Goal: Task Accomplishment & Management: Use online tool/utility

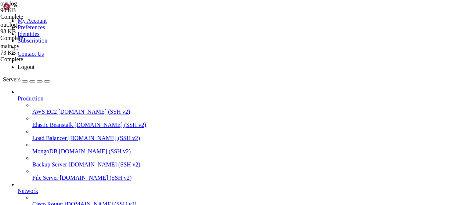
scroll to position [135, 0]
click at [34, 147] on div at bounding box center [235, 102] width 470 height 205
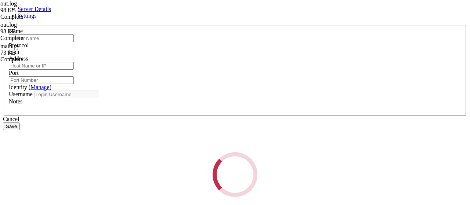
type input "root"
type input "[TECHNICAL_ID]"
type input "22"
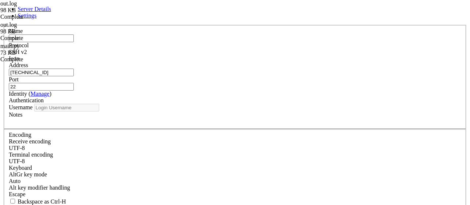
type input "root"
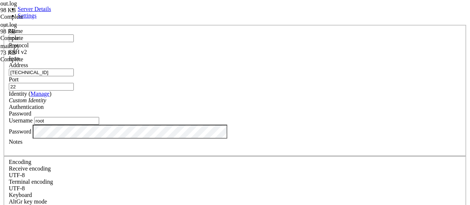
drag, startPoint x: 187, startPoint y: 80, endPoint x: 75, endPoint y: 85, distance: 111.6
click at [74, 76] on input "[TECHNICAL_ID]" at bounding box center [41, 73] width 65 height 8
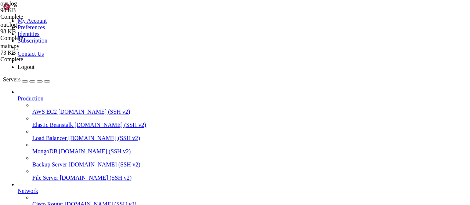
drag, startPoint x: 112, startPoint y: 510, endPoint x: 72, endPoint y: 510, distance: 40.7
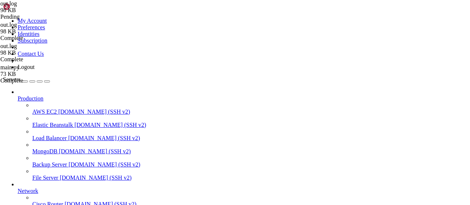
type textarea "DEBUG main.py: Полное задание: {'service': 'subgram', 'task_id': '79455', 'chan…"
